Goal: Task Accomplishment & Management: Use online tool/utility

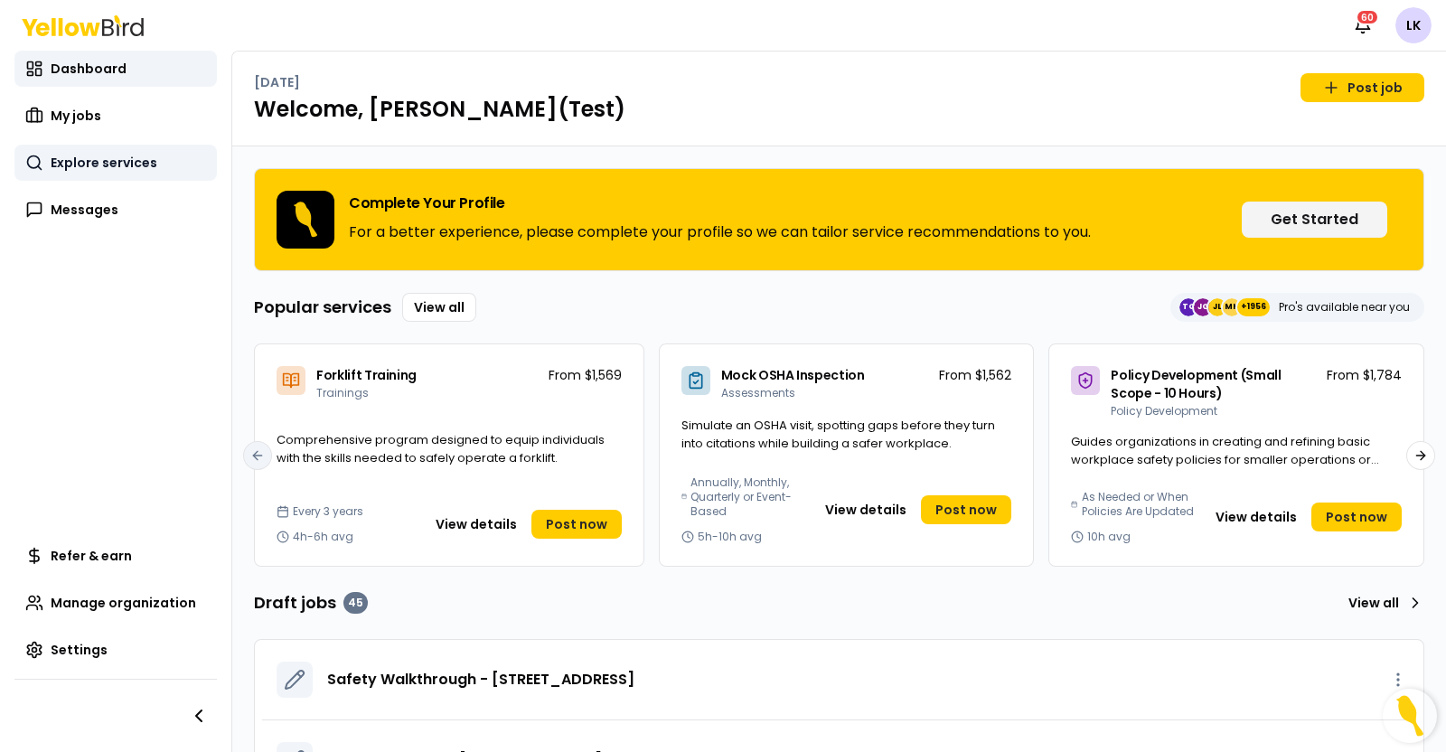
click at [153, 168] on span "Explore services" at bounding box center [104, 163] width 107 height 18
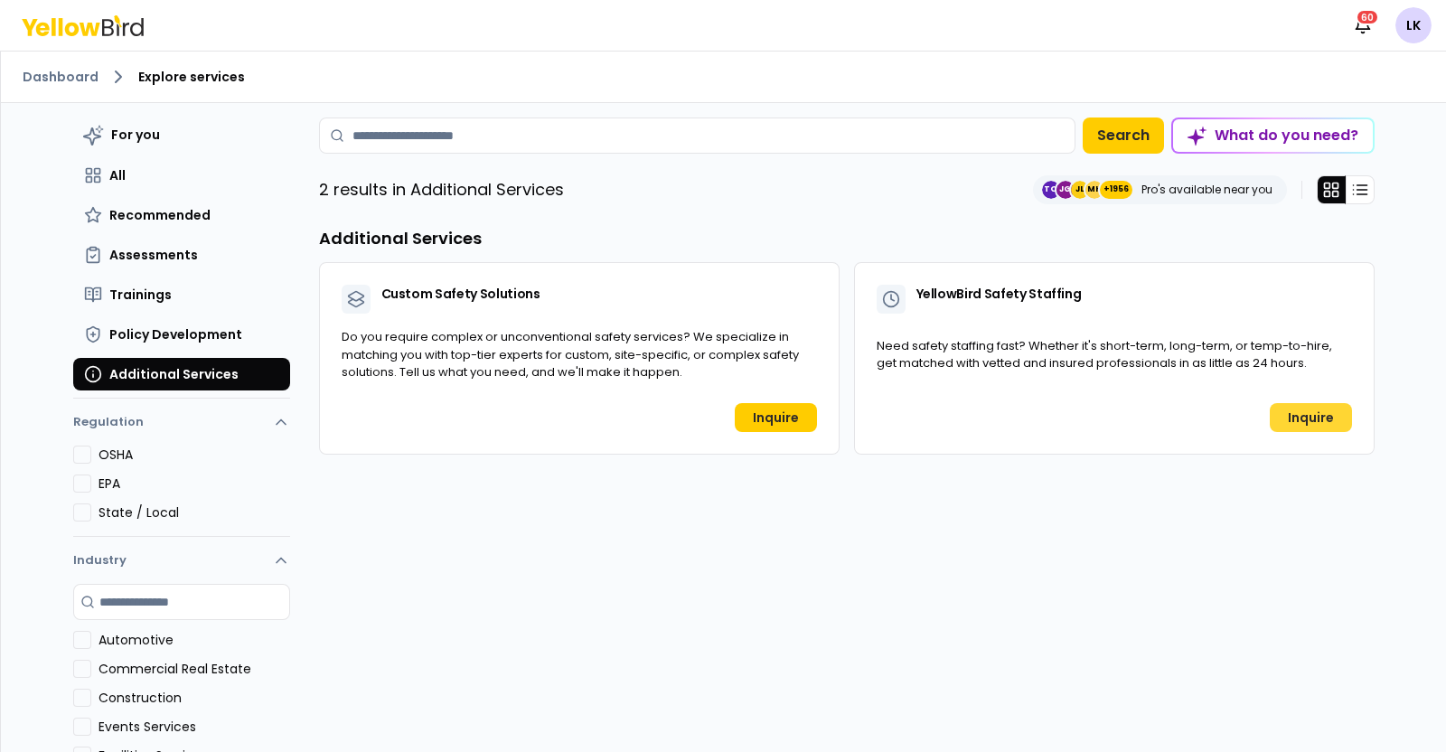
click at [1302, 413] on link "Inquire" at bounding box center [1310, 417] width 82 height 29
click at [1410, 29] on html "Notifications 60 LK Dashboard Explore services For you All Recommended Assessme…" at bounding box center [723, 376] width 1446 height 752
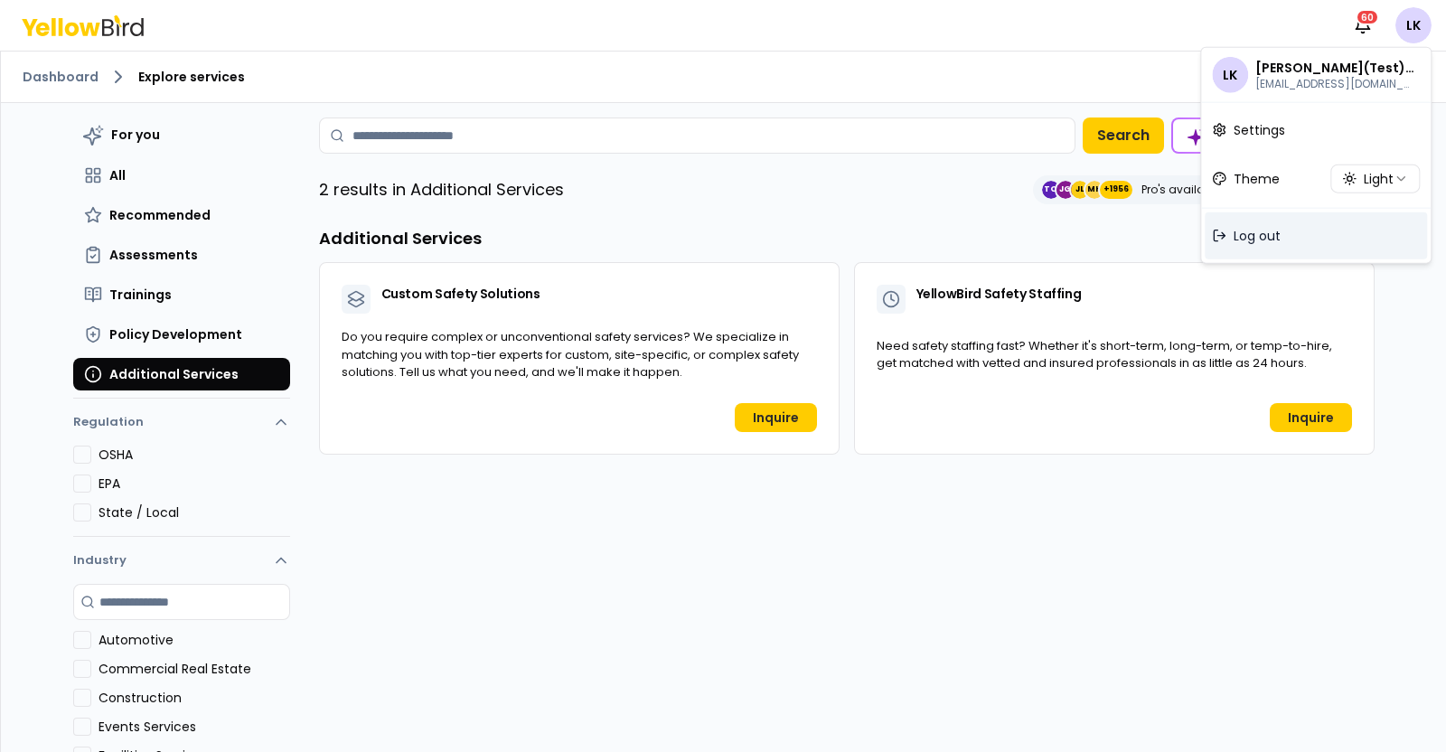
click at [1276, 234] on span "Log out" at bounding box center [1256, 236] width 47 height 18
